Goal: Task Accomplishment & Management: Manage account settings

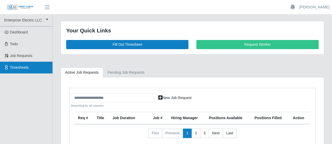
click at [17, 68] on span "Timesheets" at bounding box center [19, 68] width 19 height 4
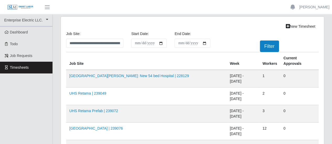
click at [99, 144] on link "HCA Methodist Hospital | 259236" at bounding box center [95, 146] width 53 height 4
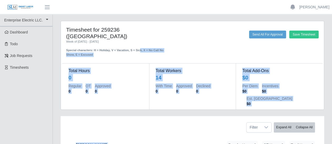
scroll to position [115, 0]
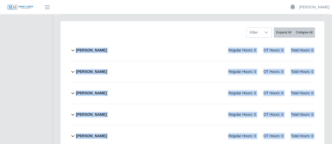
drag, startPoint x: 109, startPoint y: 45, endPoint x: 173, endPoint y: 157, distance: 129.0
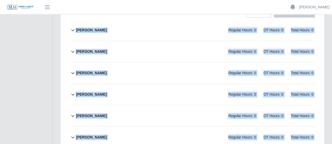
scroll to position [10, 0]
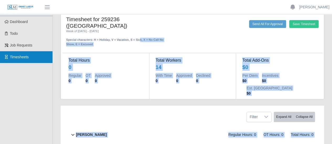
click at [25, 57] on span "Timesheets" at bounding box center [19, 57] width 19 height 4
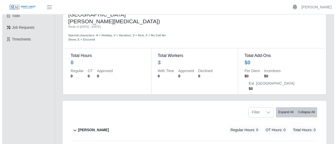
scroll to position [52, 0]
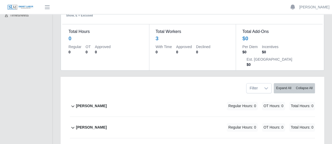
click at [97, 104] on b "[PERSON_NAME]" at bounding box center [91, 107] width 31 height 6
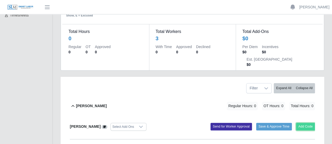
click at [309, 123] on button "Add Code" at bounding box center [305, 126] width 19 height 7
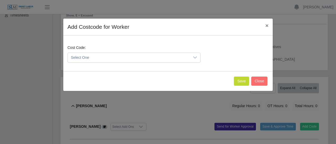
click at [105, 57] on span "Select One" at bounding box center [129, 58] width 122 height 10
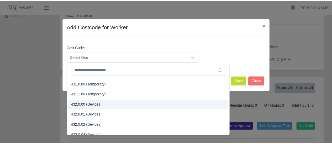
scroll to position [524, 0]
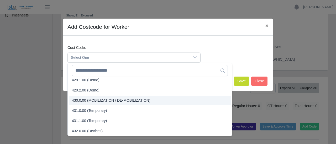
click at [87, 99] on span "430.0.00 (MOBILIZATION / DE-MOBILIZATION)" at bounding box center [111, 101] width 78 height 6
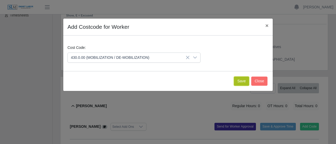
click at [244, 81] on button "Save" at bounding box center [241, 81] width 15 height 9
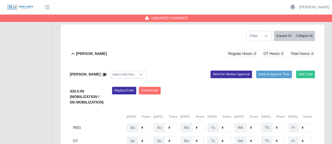
scroll to position [131, 0]
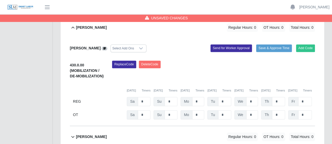
click at [87, 135] on b "[PERSON_NAME]" at bounding box center [91, 138] width 31 height 6
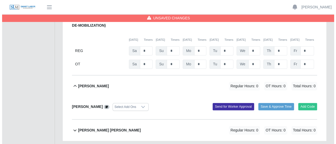
scroll to position [184, 0]
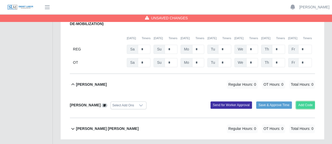
click at [307, 102] on button "Add Code" at bounding box center [305, 105] width 19 height 7
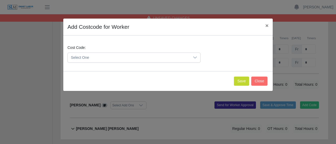
click at [86, 58] on span "Select One" at bounding box center [129, 58] width 122 height 10
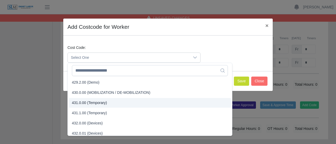
scroll to position [524, 0]
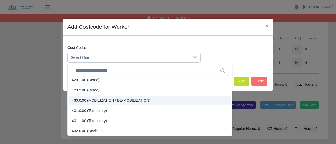
click at [81, 100] on span "430.0.00 (MOBILIZATION / DE-MOBILIZATION)" at bounding box center [111, 101] width 78 height 6
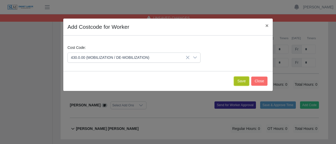
click at [244, 80] on button "Save" at bounding box center [241, 81] width 15 height 9
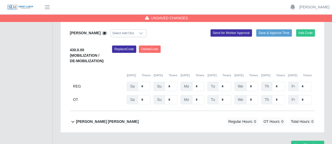
click at [93, 119] on b "[PERSON_NAME] [PERSON_NAME]" at bounding box center [107, 122] width 63 height 6
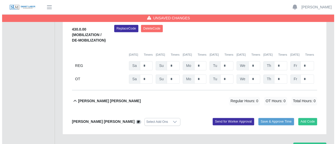
scroll to position [278, 0]
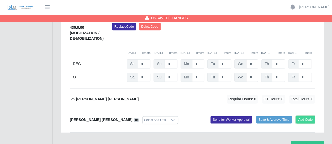
click at [309, 116] on button "Add Code" at bounding box center [305, 119] width 19 height 7
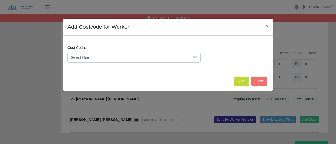
click at [87, 56] on span "Select One" at bounding box center [129, 58] width 122 height 10
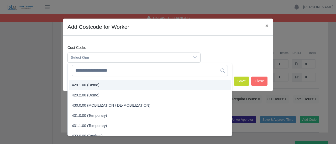
scroll to position [524, 0]
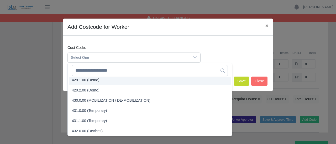
click at [80, 100] on span "430.0.00 (MOBILIZATION / DE-MOBILIZATION)" at bounding box center [111, 101] width 78 height 6
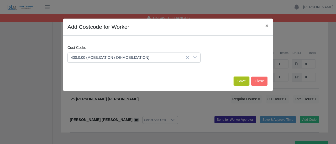
click at [241, 82] on button "Save" at bounding box center [241, 81] width 15 height 9
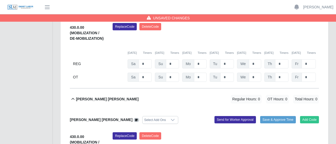
scroll to position [344, 0]
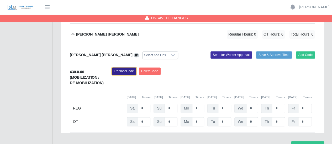
click at [129, 68] on button "Replace Code" at bounding box center [124, 71] width 24 height 7
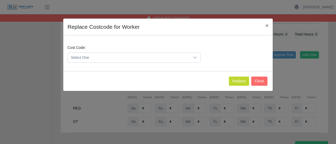
click at [85, 56] on span "Select One" at bounding box center [129, 58] width 122 height 10
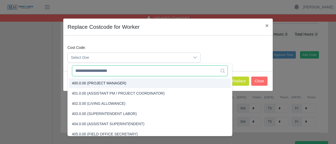
click at [94, 72] on input "text" at bounding box center [150, 71] width 156 height 11
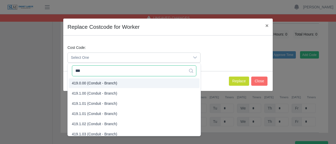
type input "***"
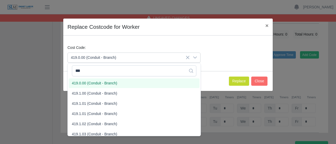
click at [95, 82] on span "419.0.00 (Conduit - Branch)" at bounding box center [94, 84] width 45 height 6
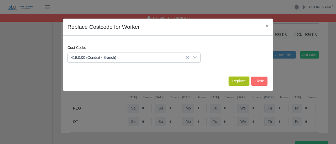
click at [244, 81] on button "Replace" at bounding box center [239, 81] width 20 height 9
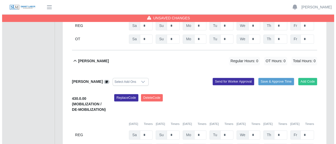
scroll to position [207, 0]
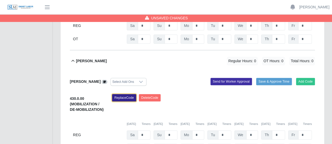
click at [122, 94] on button "Replace Code" at bounding box center [124, 97] width 24 height 7
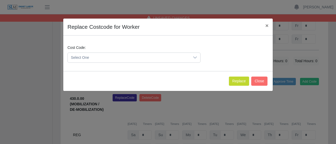
click at [89, 60] on span "Select One" at bounding box center [129, 58] width 122 height 10
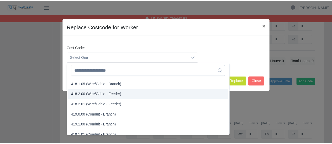
scroll to position [273, 0]
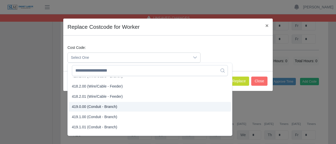
drag, startPoint x: 79, startPoint y: 106, endPoint x: 88, endPoint y: 104, distance: 8.8
click at [80, 106] on span "419.0.00 (Conduit - Branch)" at bounding box center [94, 107] width 45 height 6
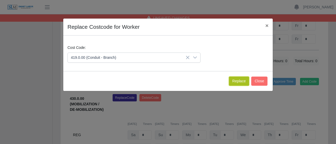
click at [244, 79] on button "Replace" at bounding box center [239, 81] width 20 height 9
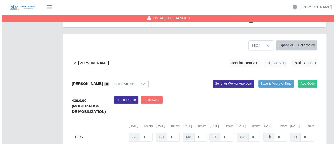
scroll to position [128, 0]
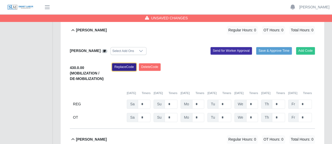
click at [121, 63] on button "Replace Code" at bounding box center [124, 66] width 24 height 7
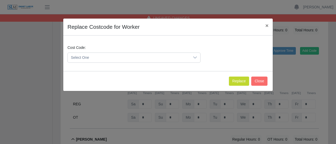
click at [93, 57] on span "Select One" at bounding box center [129, 58] width 122 height 10
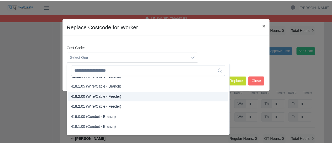
scroll to position [288, 0]
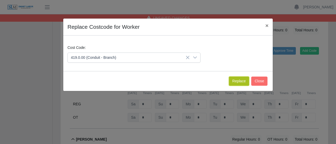
click at [237, 82] on button "Replace" at bounding box center [239, 81] width 20 height 9
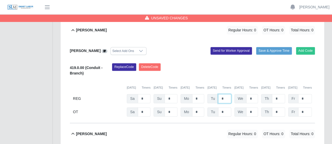
drag, startPoint x: 225, startPoint y: 72, endPoint x: 218, endPoint y: 72, distance: 7.3
click at [218, 94] on input "*" at bounding box center [224, 98] width 13 height 9
click at [221, 94] on input "*" at bounding box center [224, 98] width 13 height 9
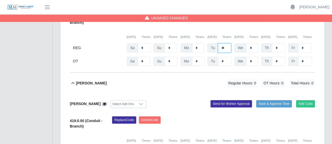
scroll to position [181, 0]
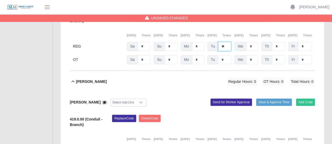
type input "**"
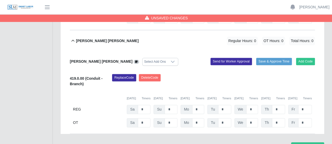
scroll to position [327, 0]
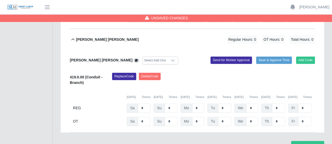
type input "**"
click at [219, 104] on input "*" at bounding box center [224, 108] width 13 height 9
type input "**"
click at [311, 141] on button "Save Timesheet" at bounding box center [307, 145] width 33 height 9
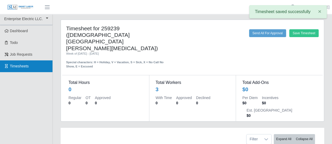
scroll to position [0, 0]
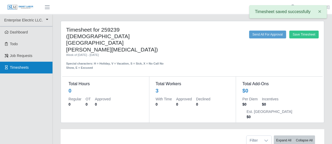
click at [22, 66] on span "Timesheets" at bounding box center [19, 68] width 19 height 4
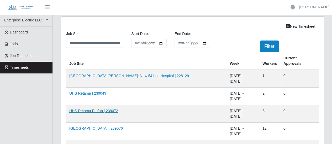
click at [94, 109] on link "UHS Retama Prefab | 239072" at bounding box center [93, 111] width 49 height 4
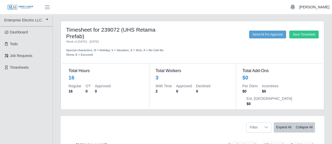
click at [315, 8] on link "[PERSON_NAME]" at bounding box center [314, 7] width 30 height 6
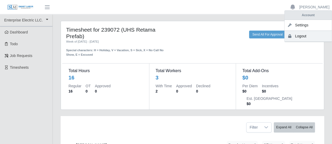
drag, startPoint x: 298, startPoint y: 36, endPoint x: 289, endPoint y: 34, distance: 8.8
click at [298, 35] on link "Logout" at bounding box center [307, 36] width 47 height 11
